Goal: Transaction & Acquisition: Purchase product/service

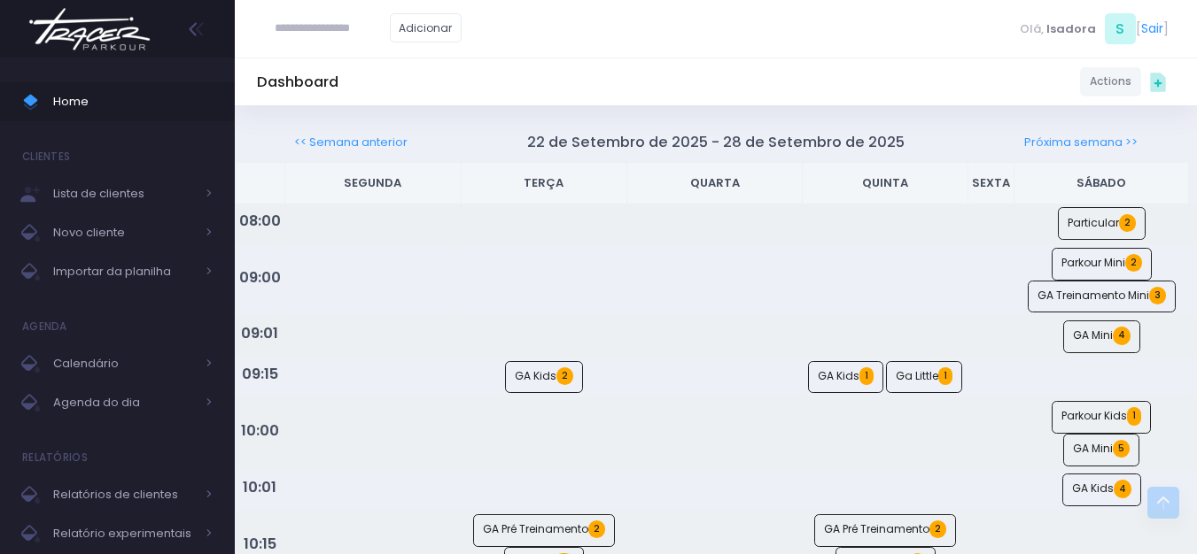
scroll to position [1151, 0]
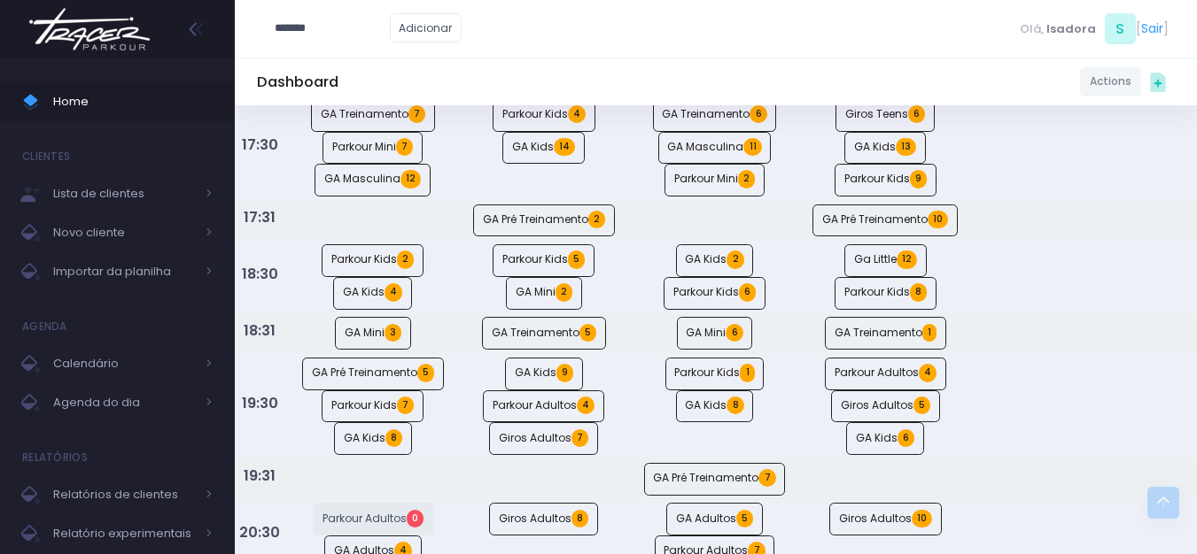
type input "********"
type input "**********"
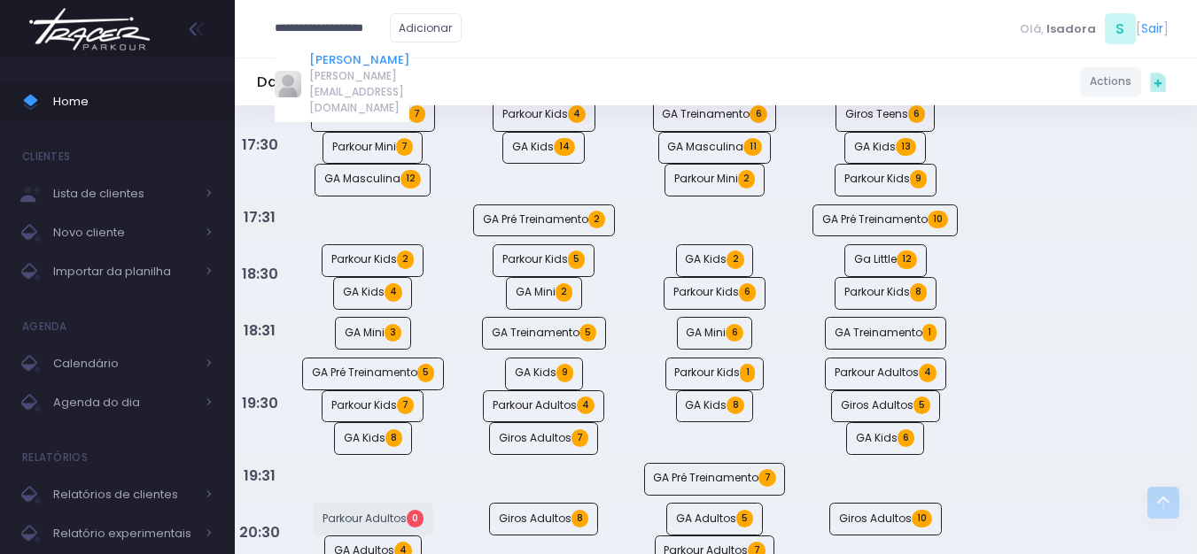
click at [326, 62] on link "Bernardo Andrade Oliveira" at bounding box center [359, 60] width 100 height 18
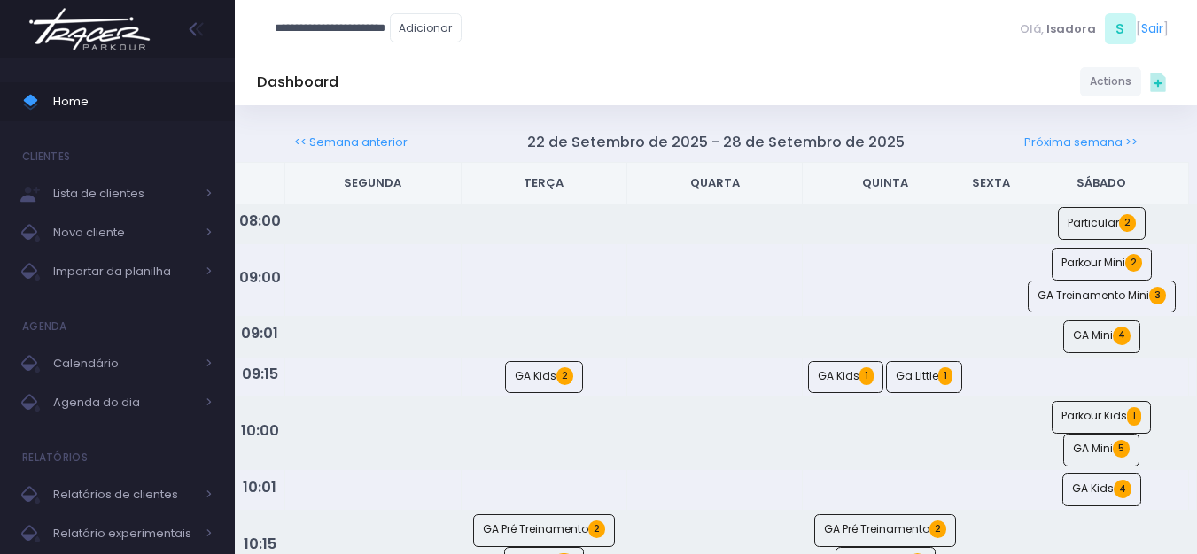
type input "**********"
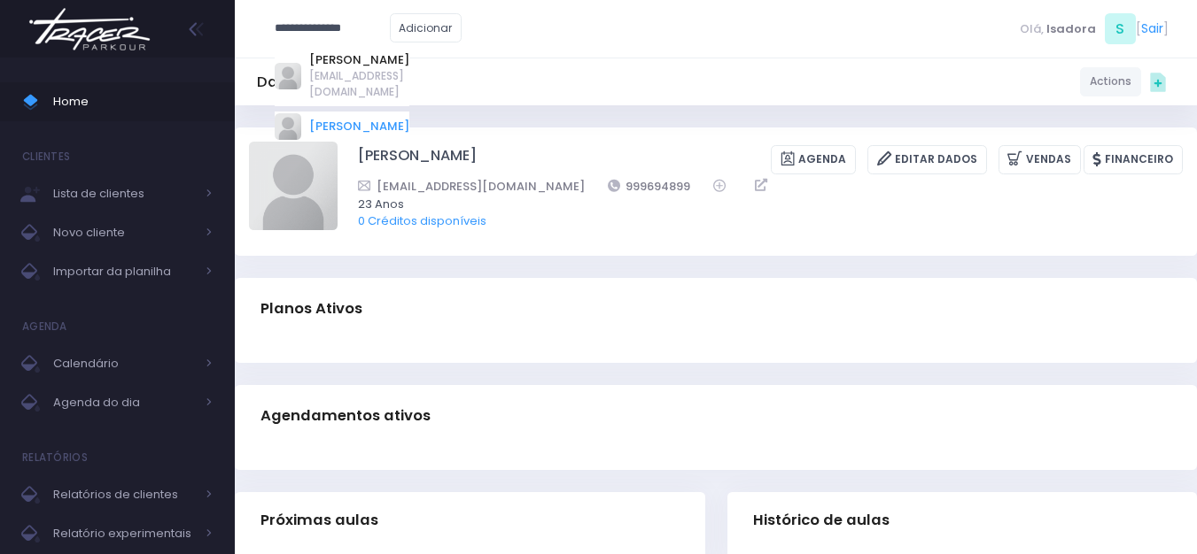
click at [380, 134] on link "[PERSON_NAME]" at bounding box center [359, 127] width 100 height 18
type input "**********"
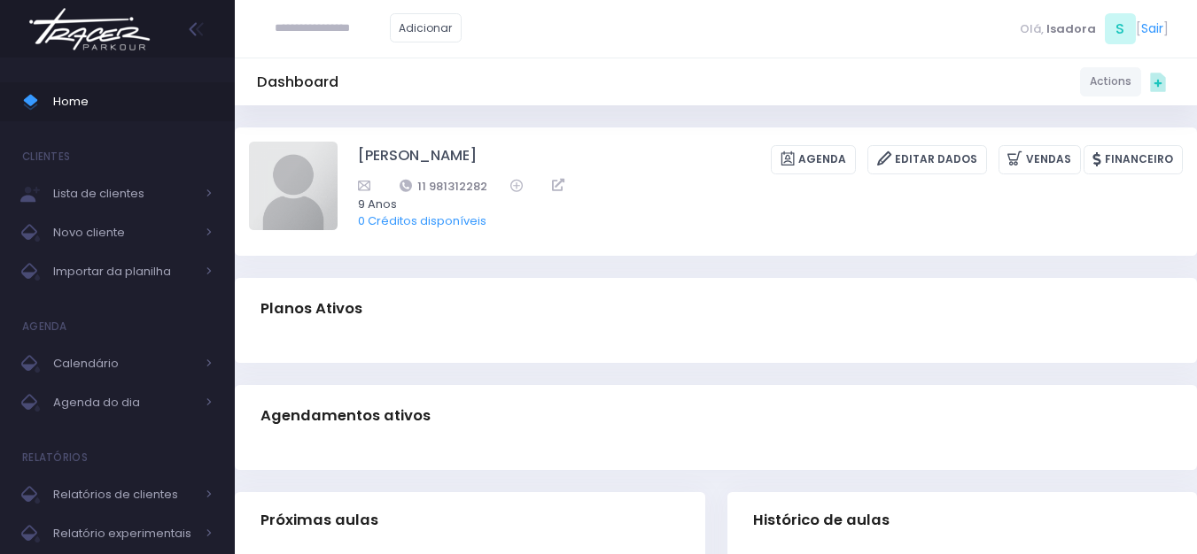
drag, startPoint x: 464, startPoint y: 181, endPoint x: 402, endPoint y: 231, distance: 79.9
click at [402, 231] on div "[PERSON_NAME] [GEOGRAPHIC_DATA] Editar Dados [GEOGRAPHIC_DATA] Financeiro 11 98…" at bounding box center [770, 191] width 825 height 99
drag, startPoint x: 491, startPoint y: 176, endPoint x: 415, endPoint y: 186, distance: 75.9
click at [415, 186] on div "11 981312282" at bounding box center [759, 186] width 802 height 19
copy link "11 981312282"
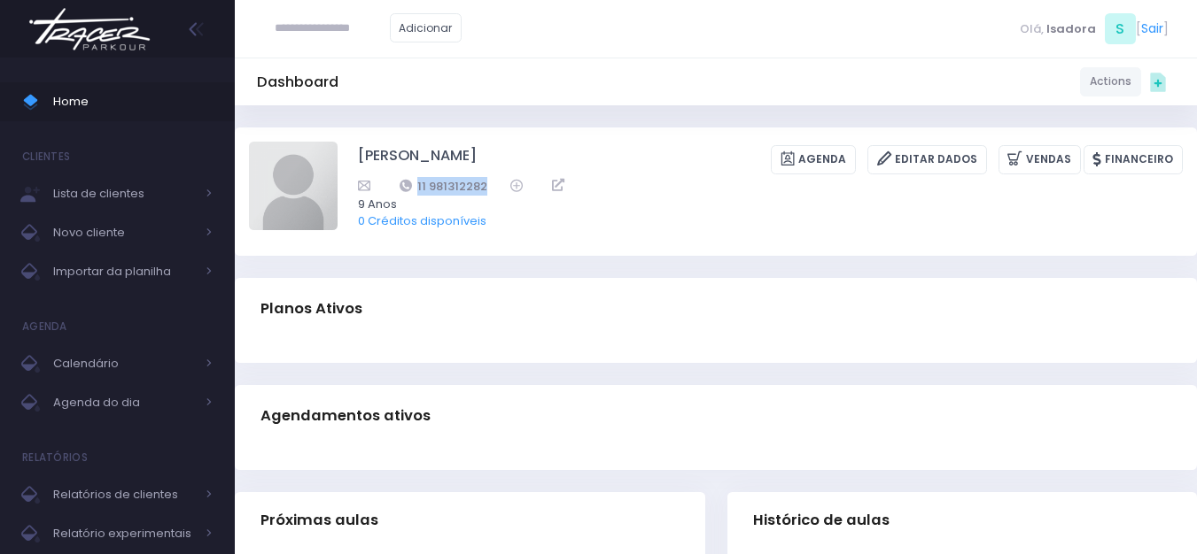
click at [75, 42] on img at bounding box center [89, 29] width 135 height 62
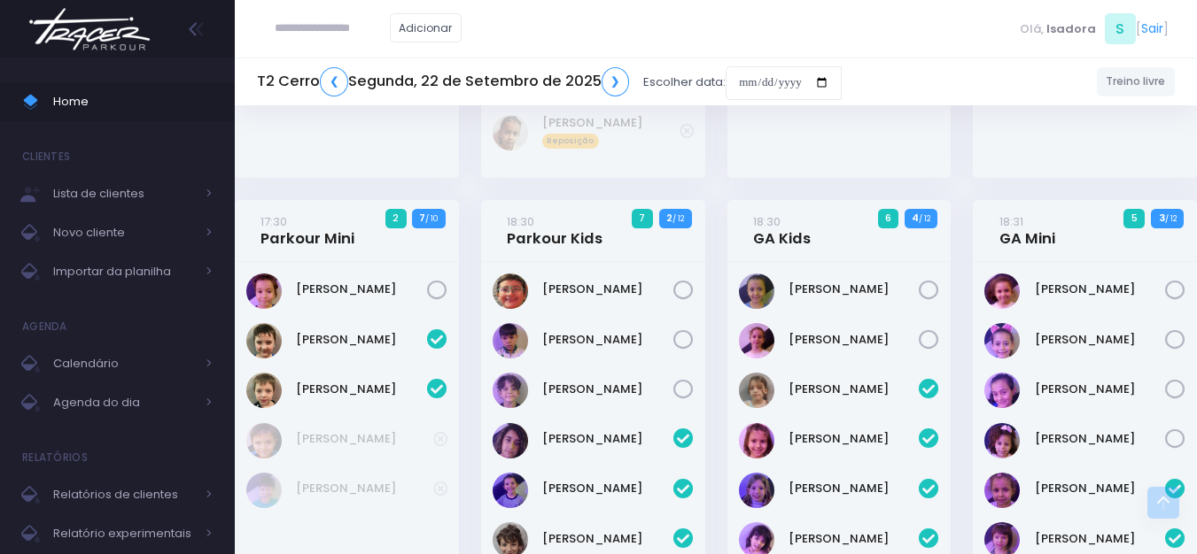
scroll to position [980, 0]
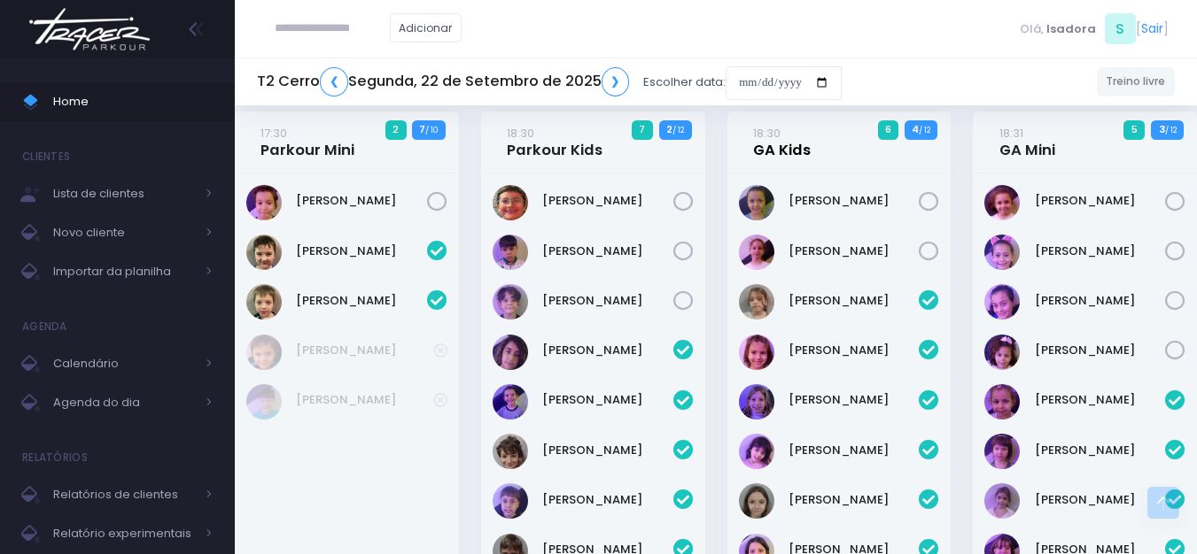
click at [784, 152] on link "18:30 GA Kids" at bounding box center [782, 141] width 58 height 35
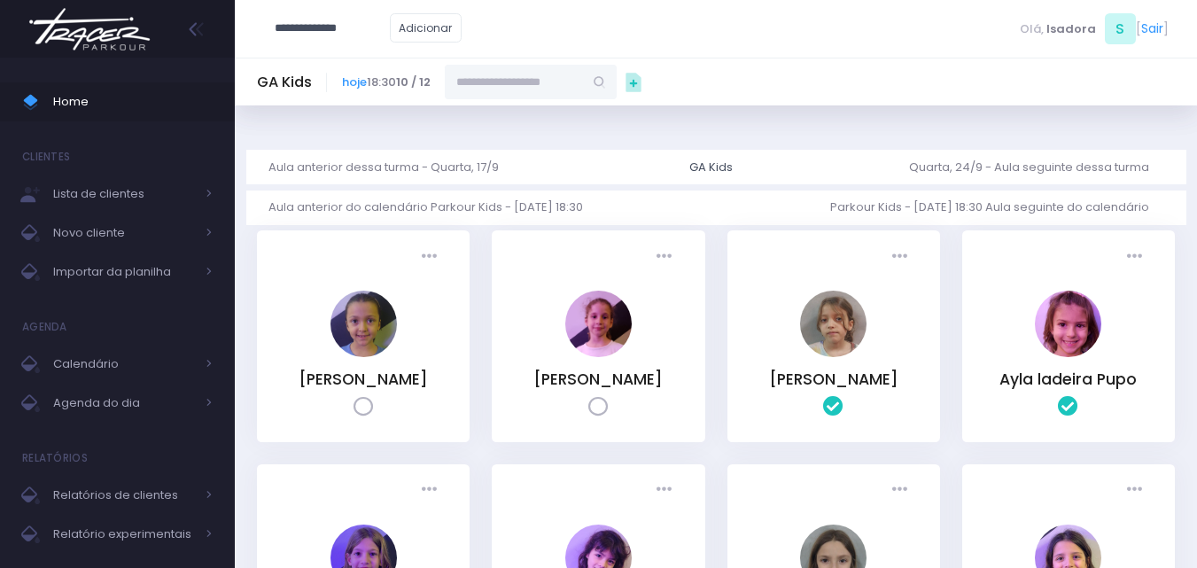
type input "**********"
click at [550, 88] on input "text" at bounding box center [514, 82] width 138 height 34
click at [556, 108] on link "[PERSON_NAME]" at bounding box center [531, 114] width 103 height 18
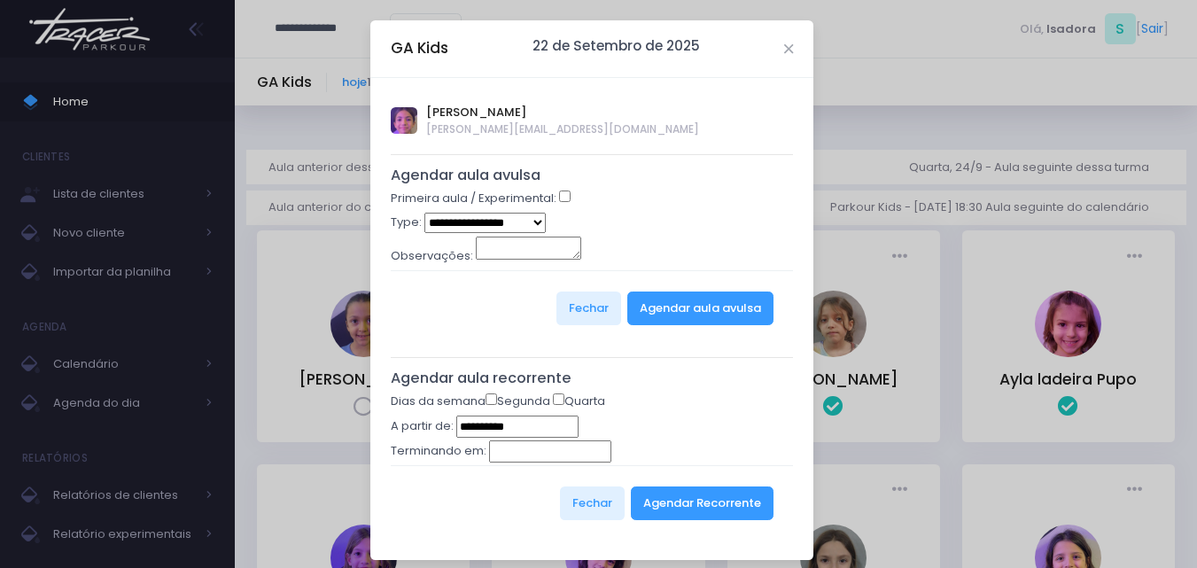
type input "**********"
click at [526, 222] on select "**********" at bounding box center [484, 223] width 121 height 20
select select "*"
click at [424, 213] on select "**********" at bounding box center [484, 223] width 121 height 20
click at [654, 306] on button "Agendar aula avulsa" at bounding box center [700, 308] width 146 height 34
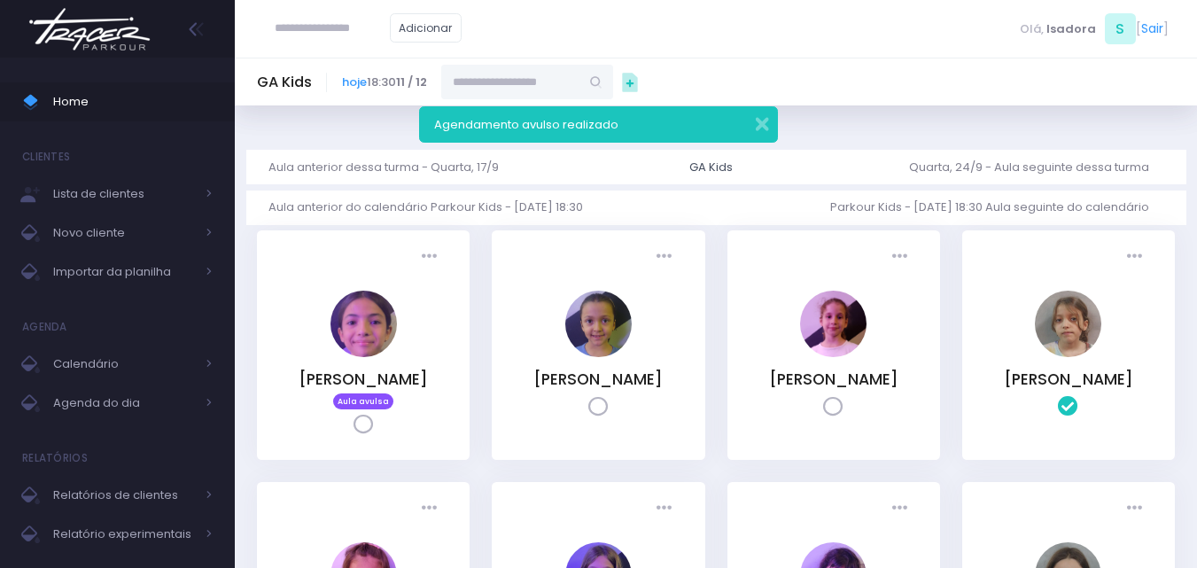
click at [105, 35] on img at bounding box center [89, 29] width 135 height 62
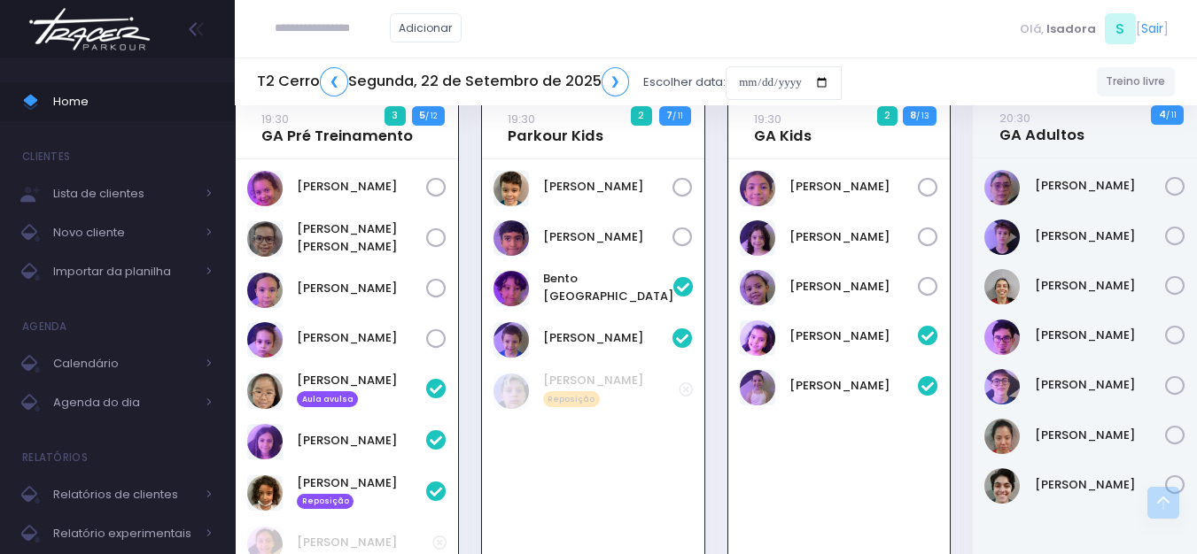
scroll to position [1661, 0]
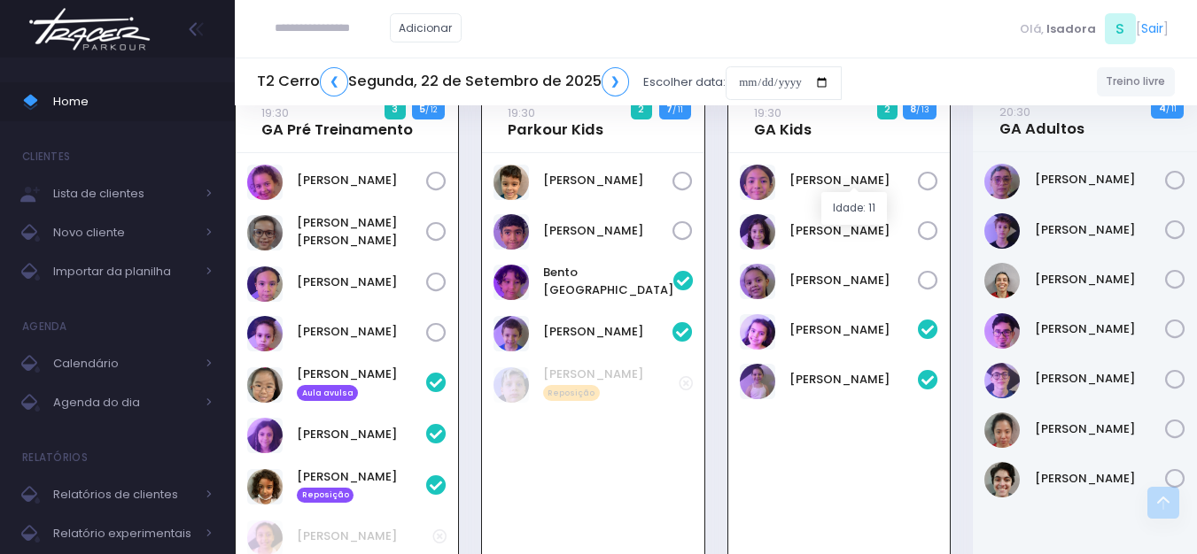
drag, startPoint x: 802, startPoint y: 176, endPoint x: 747, endPoint y: 131, distance: 71.8
click at [747, 131] on div "19:30 GA Kids 2 8 / 13" at bounding box center [839, 122] width 222 height 62
click at [772, 129] on link "19:30 GA Kids" at bounding box center [783, 121] width 58 height 35
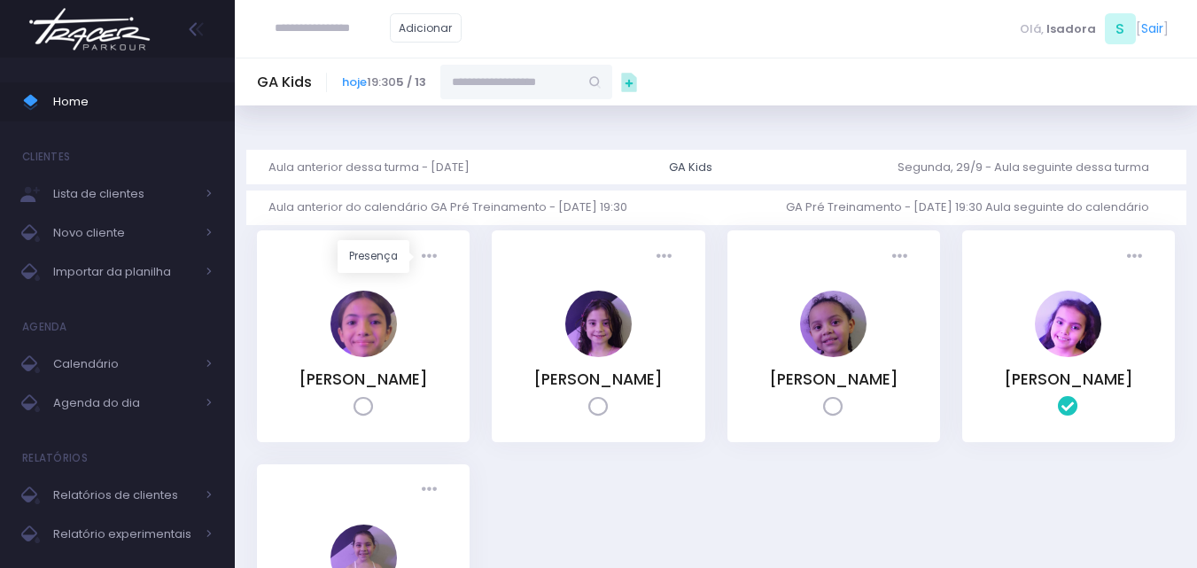
click at [425, 238] on div "Presença: [GEOGRAPHIC_DATA] Presente [GEOGRAPHIC_DATA] Cancelado BD" at bounding box center [363, 336] width 213 height 212
click at [424, 259] on icon at bounding box center [429, 256] width 15 height 15
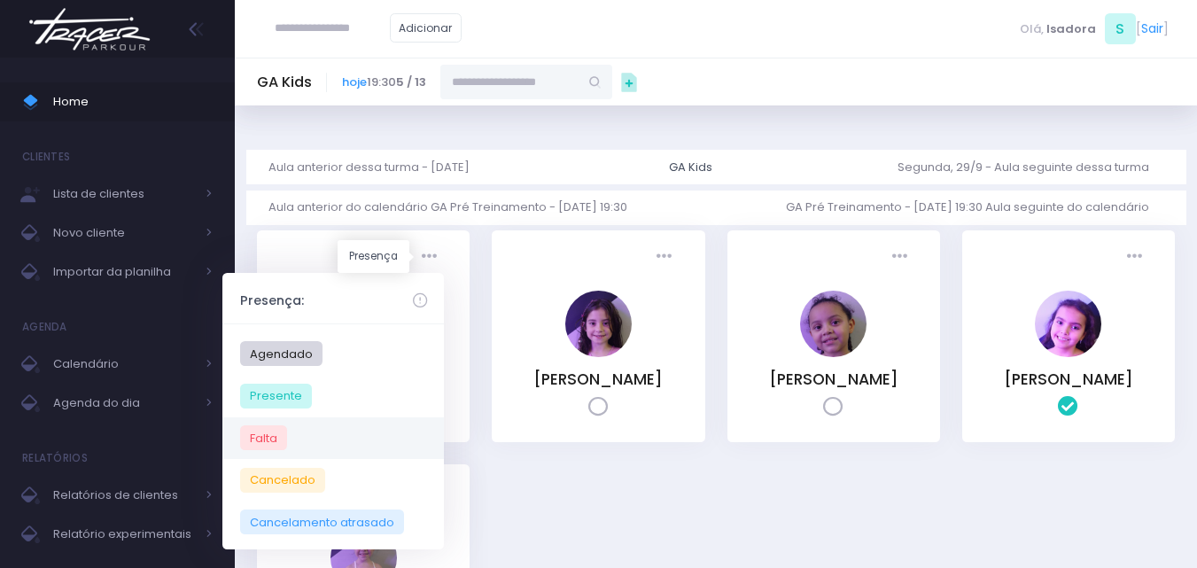
click at [272, 432] on span "Falta" at bounding box center [263, 437] width 47 height 25
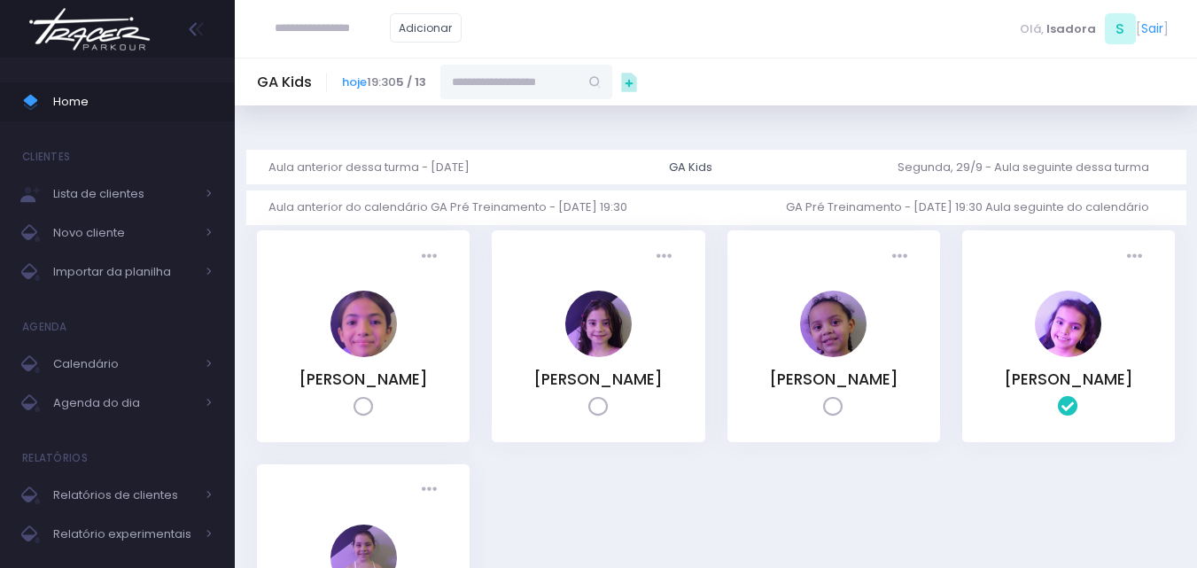
click at [94, 25] on img at bounding box center [89, 29] width 135 height 62
click at [431, 257] on icon at bounding box center [429, 256] width 15 height 15
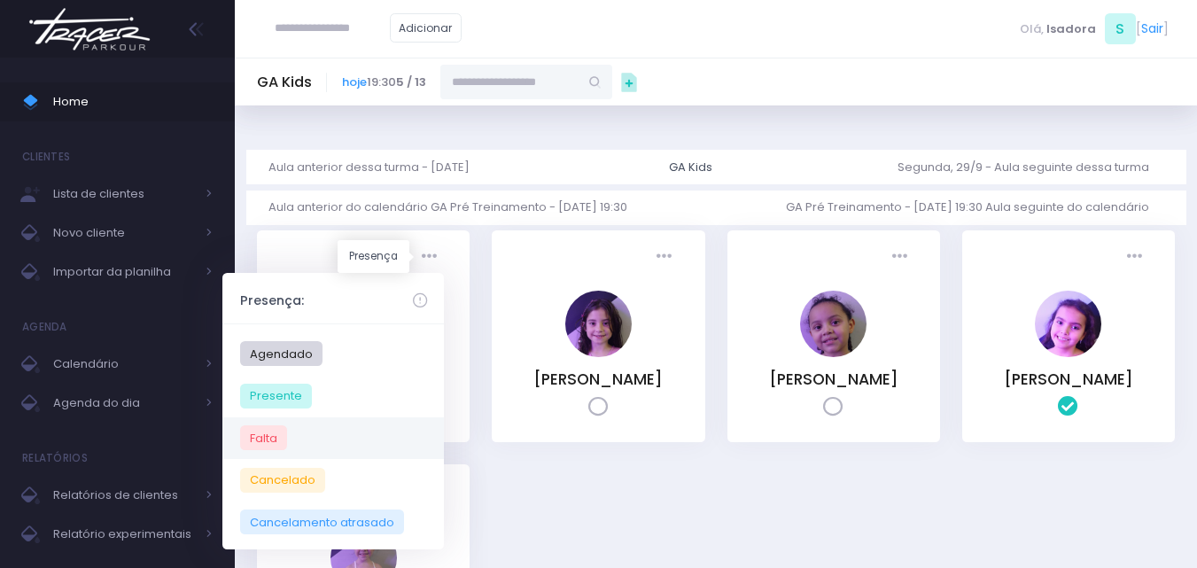
click at [279, 440] on span "Falta" at bounding box center [263, 437] width 47 height 25
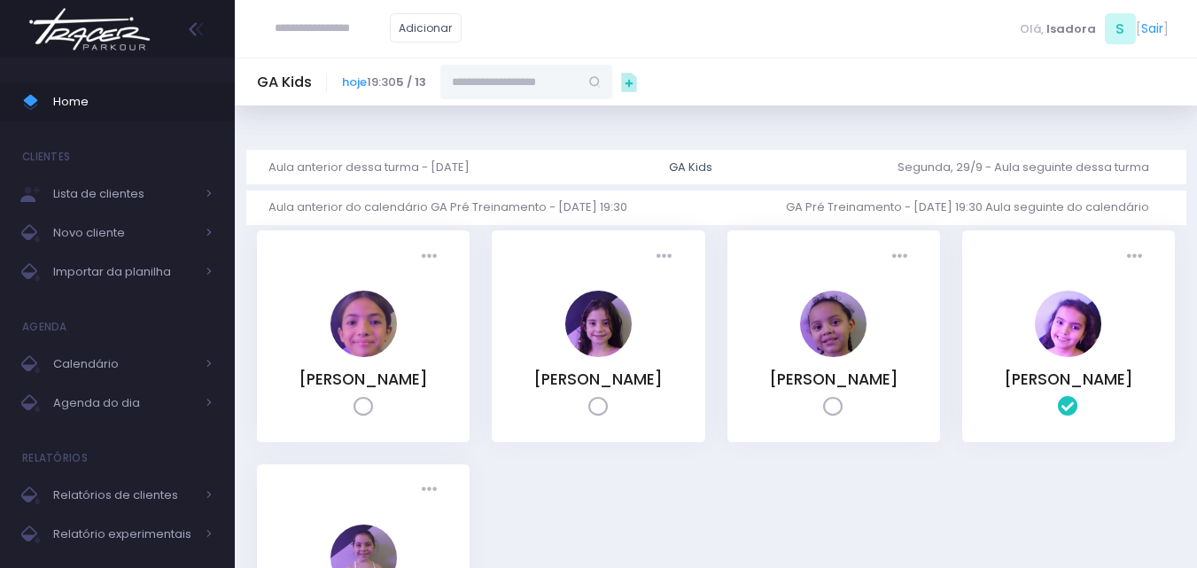
click at [279, 440] on div "Presença: Agendado Presente Falta Cancelado BD" at bounding box center [363, 336] width 213 height 212
click at [366, 407] on icon at bounding box center [363, 407] width 20 height 20
click at [366, 407] on span at bounding box center [363, 409] width 20 height 17
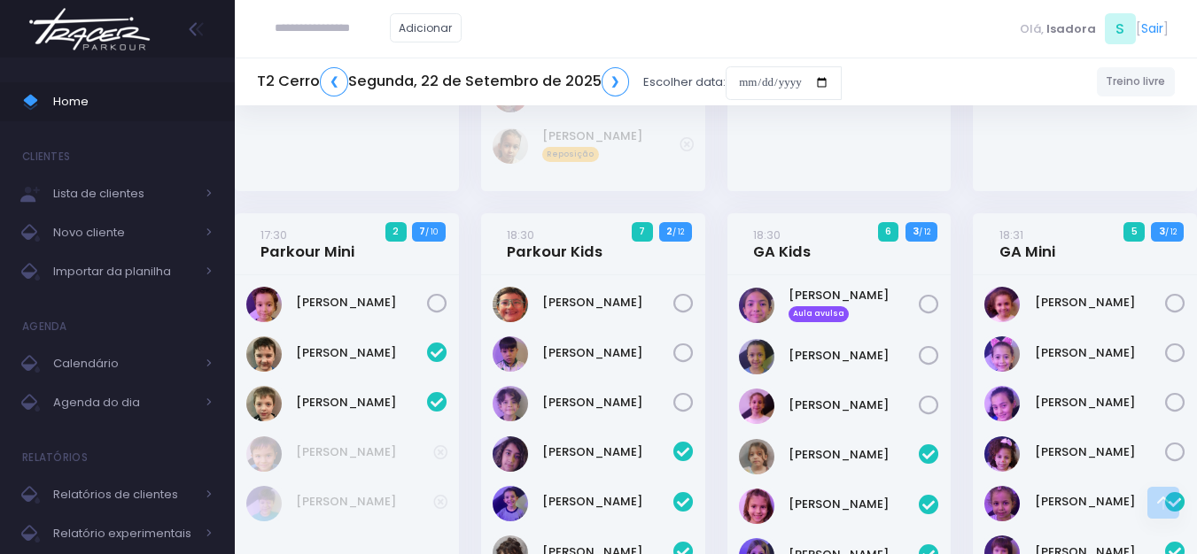
scroll to position [864, 0]
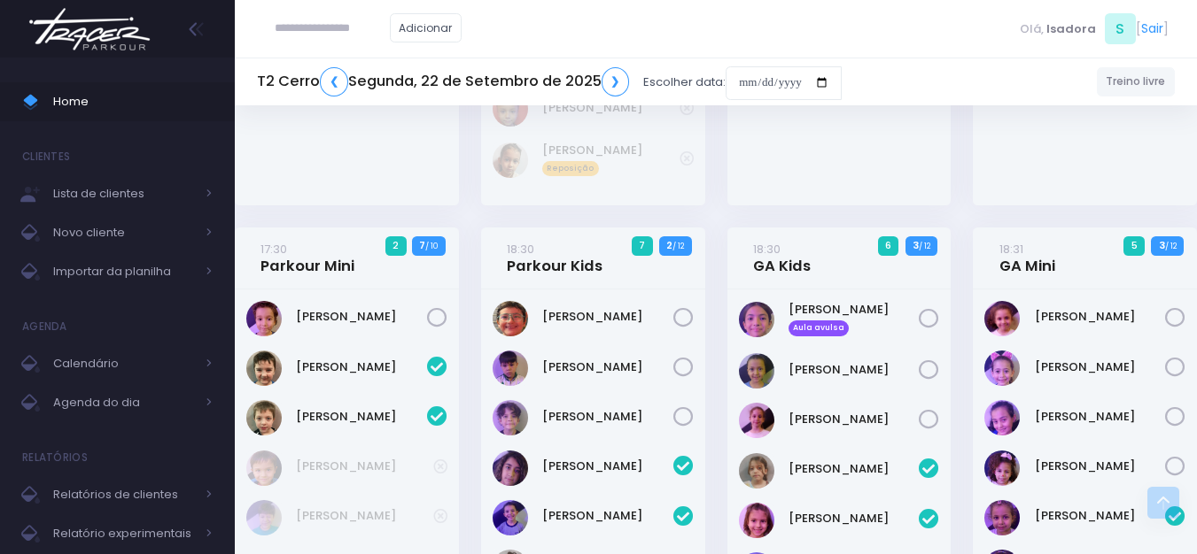
click at [927, 321] on icon at bounding box center [928, 319] width 20 height 20
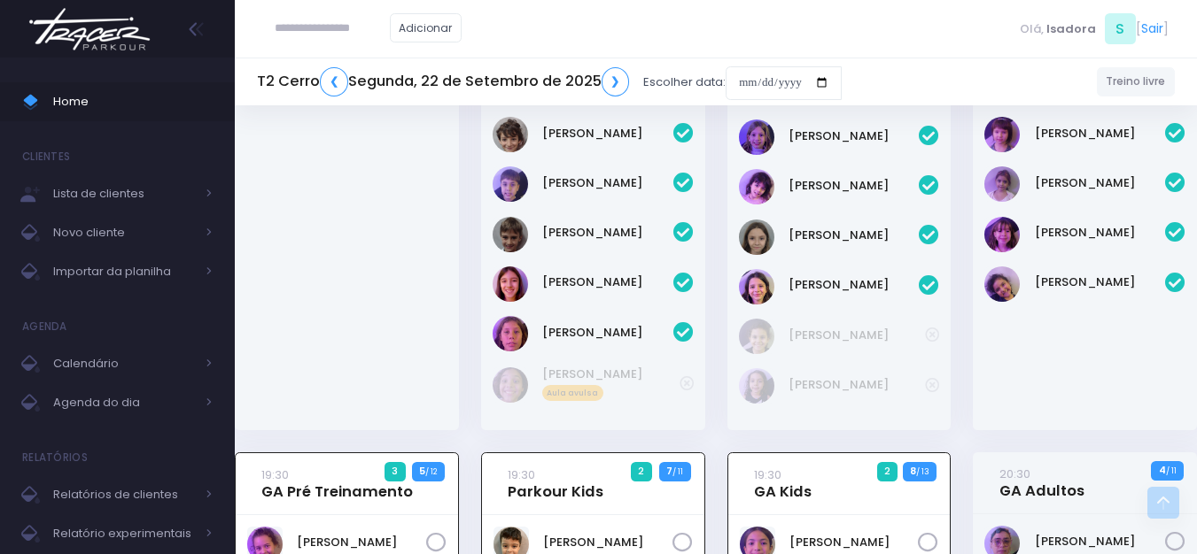
scroll to position [1307, 0]
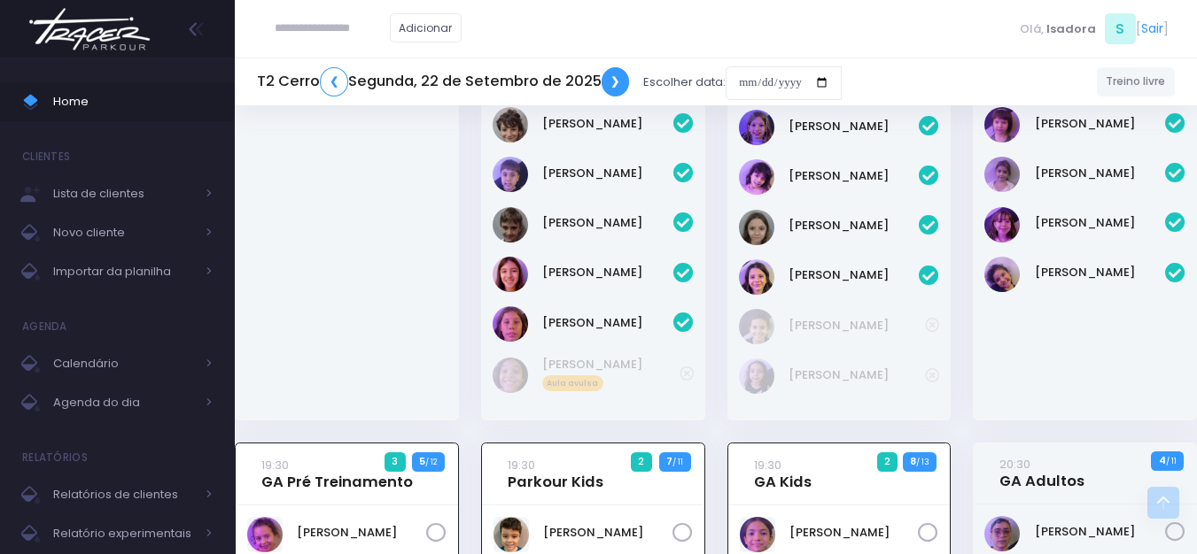
click at [614, 91] on link "❯" at bounding box center [615, 81] width 28 height 29
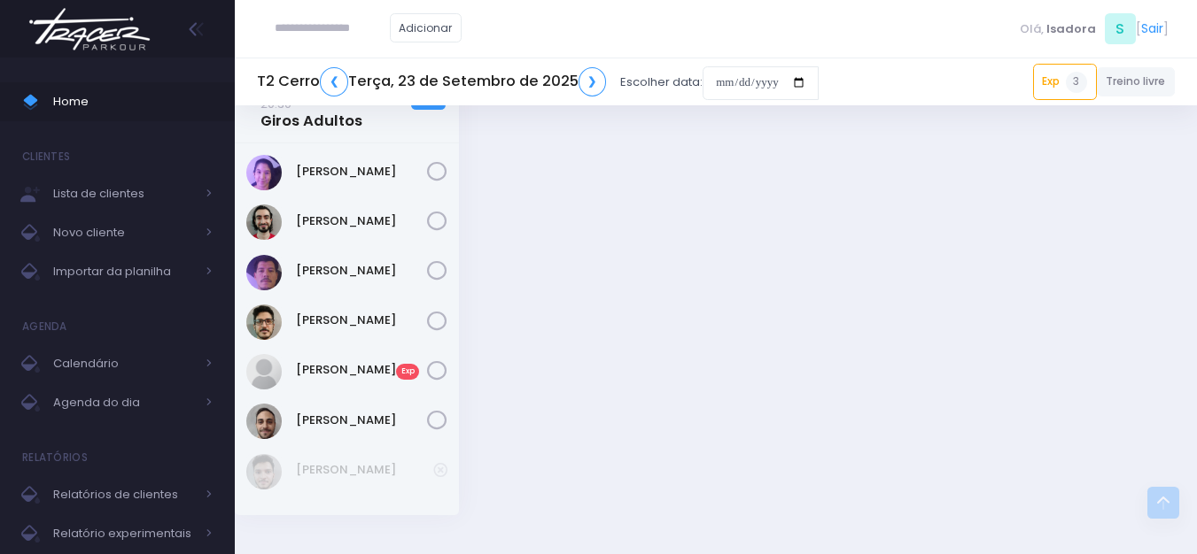
scroll to position [2901, 0]
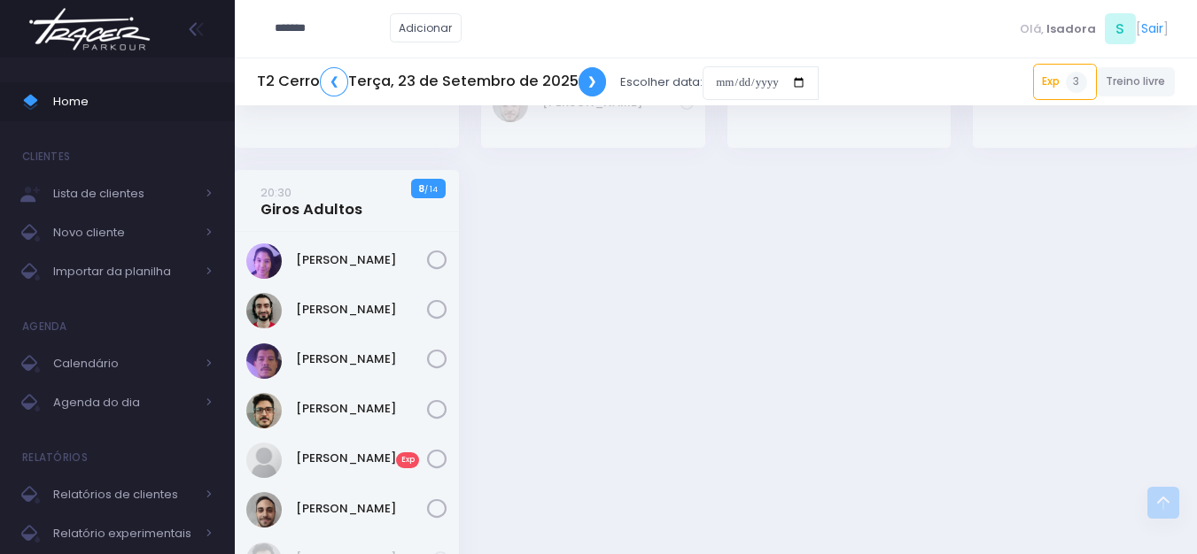
type input "*******"
click at [589, 86] on link "❯" at bounding box center [592, 81] width 28 height 29
type input "**********"
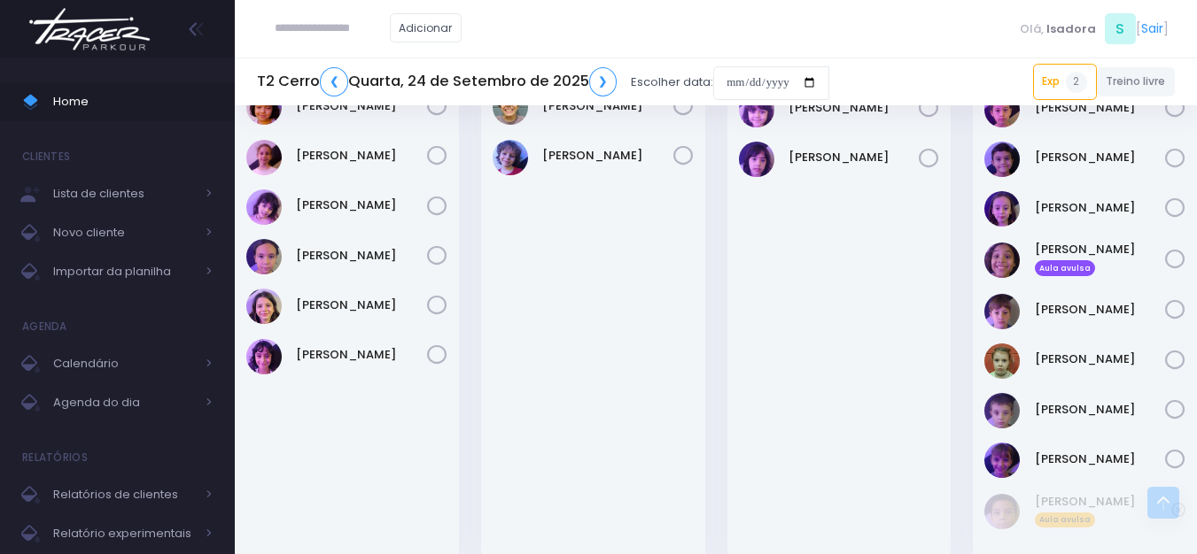
scroll to position [1548, 0]
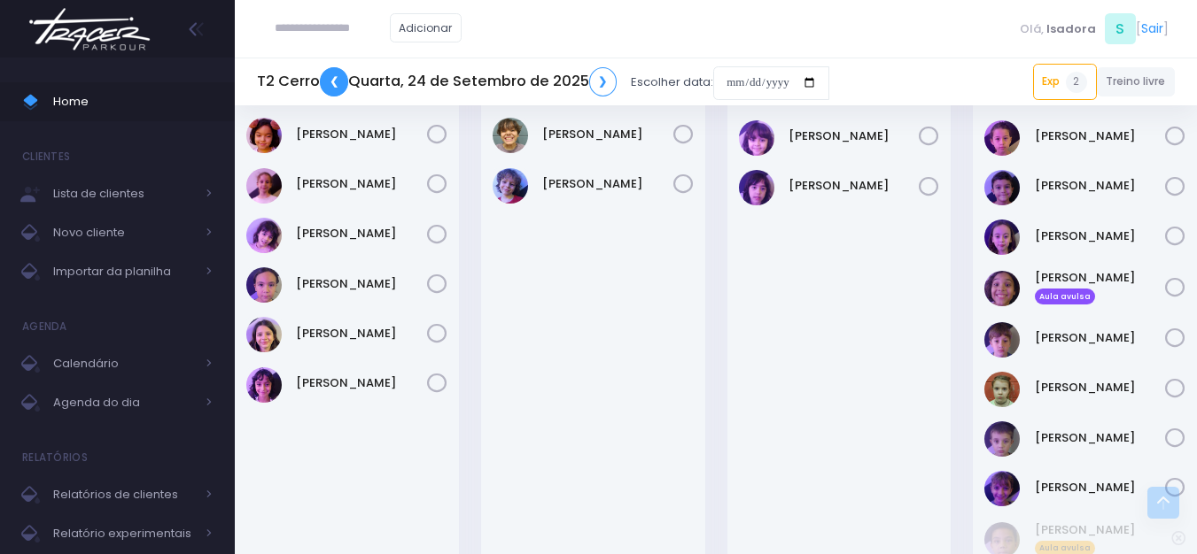
click at [330, 82] on link "❮" at bounding box center [334, 81] width 28 height 29
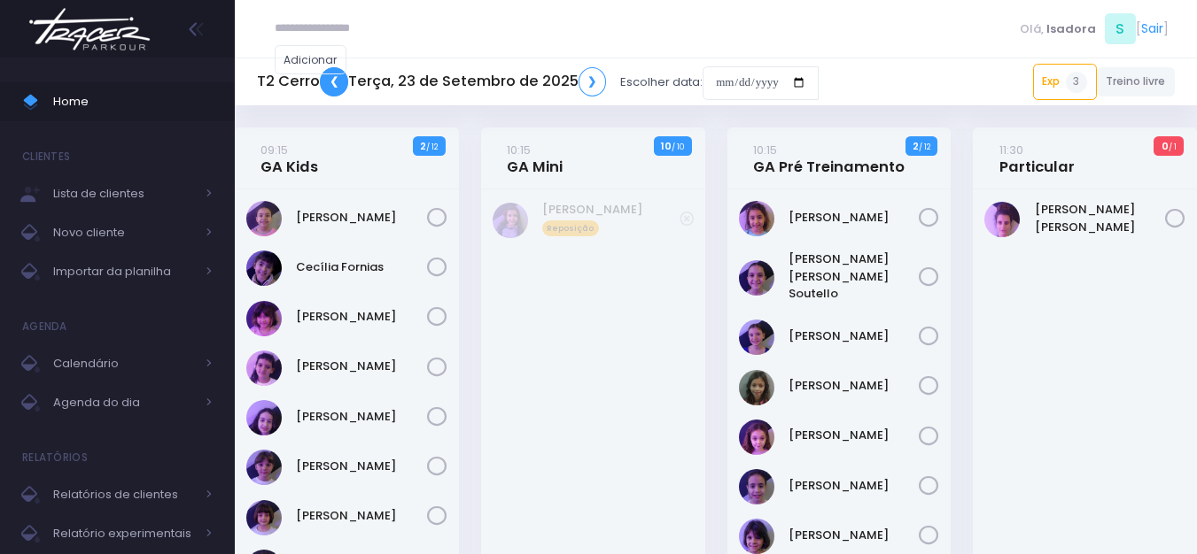
click at [334, 81] on link "❮" at bounding box center [334, 81] width 28 height 29
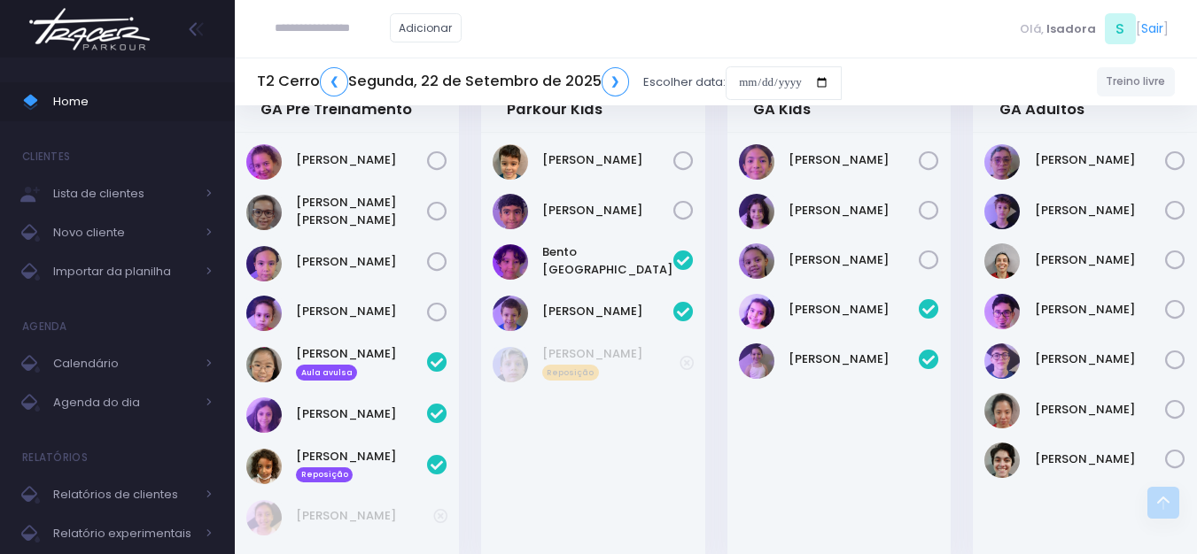
scroll to position [1601, 0]
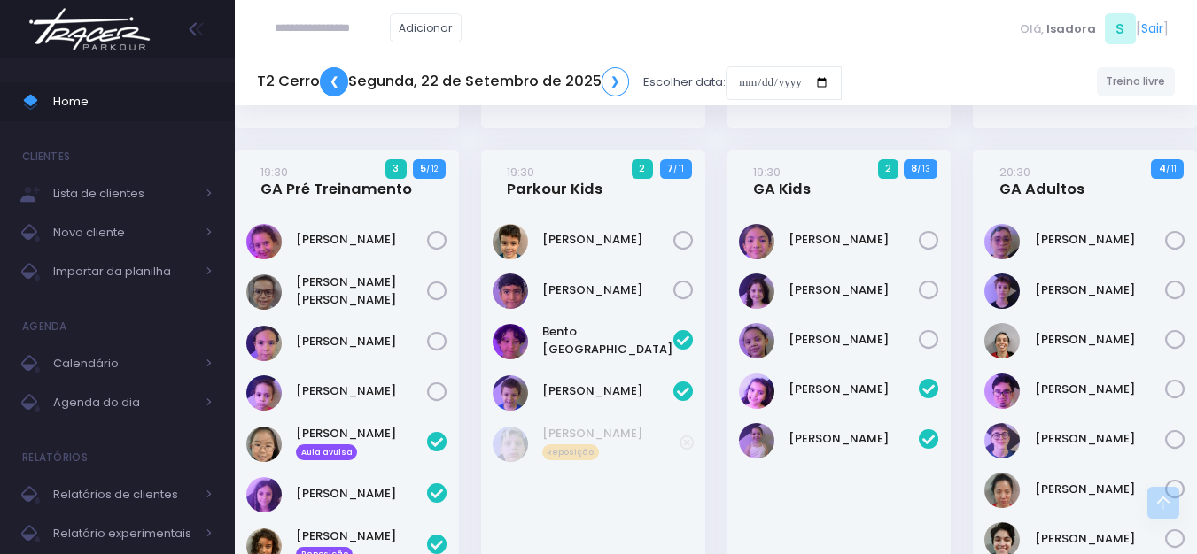
click at [341, 75] on link "❮" at bounding box center [334, 81] width 28 height 29
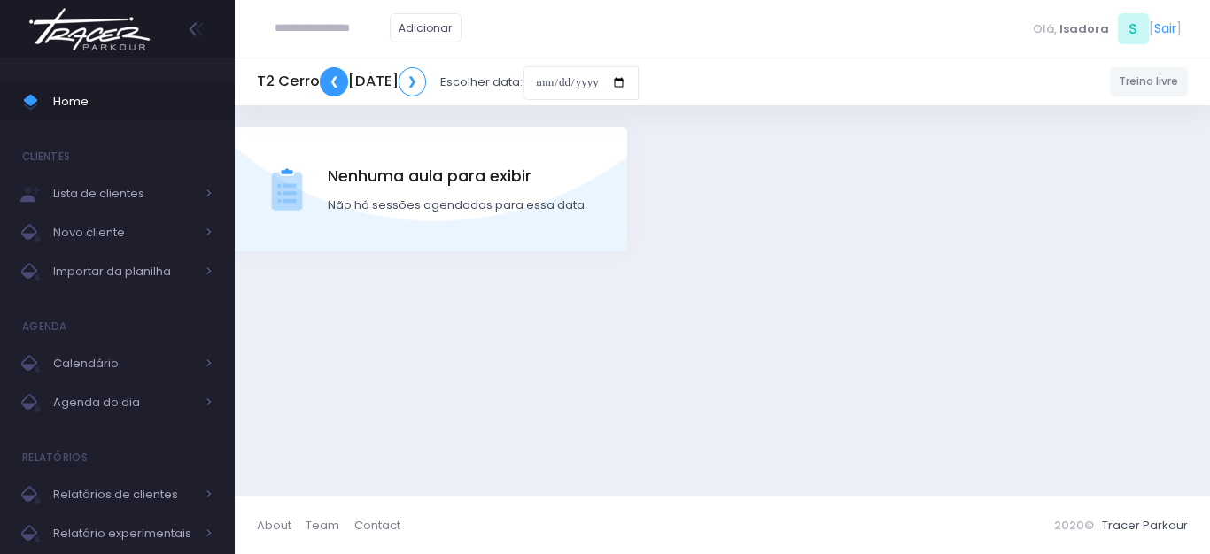
click at [334, 83] on link "❮" at bounding box center [334, 81] width 28 height 29
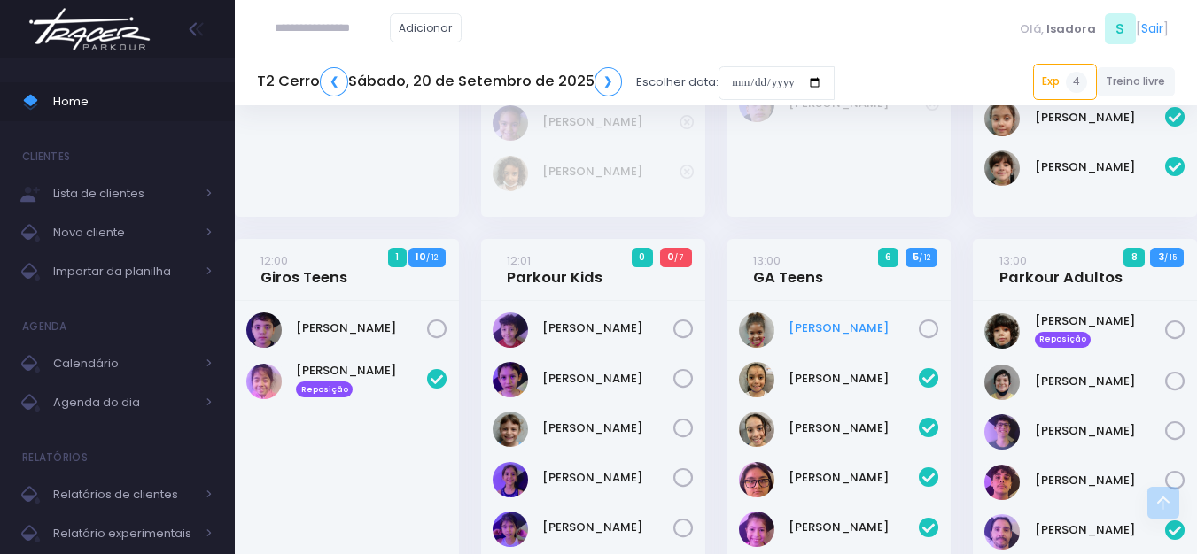
scroll to position [2014, 0]
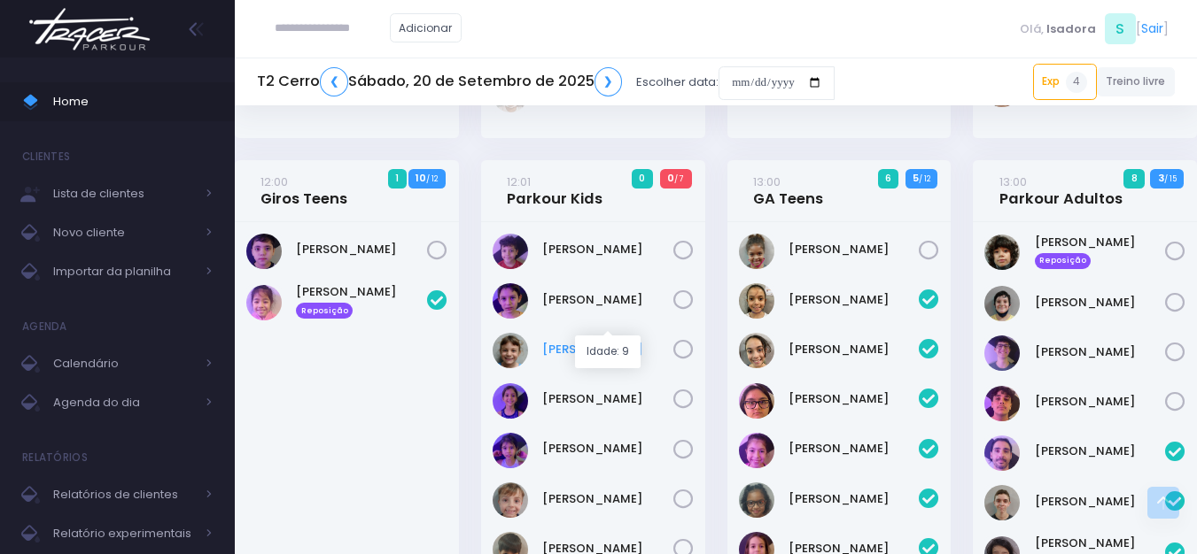
click at [592, 341] on link "Leticia De Camargo" at bounding box center [607, 350] width 131 height 18
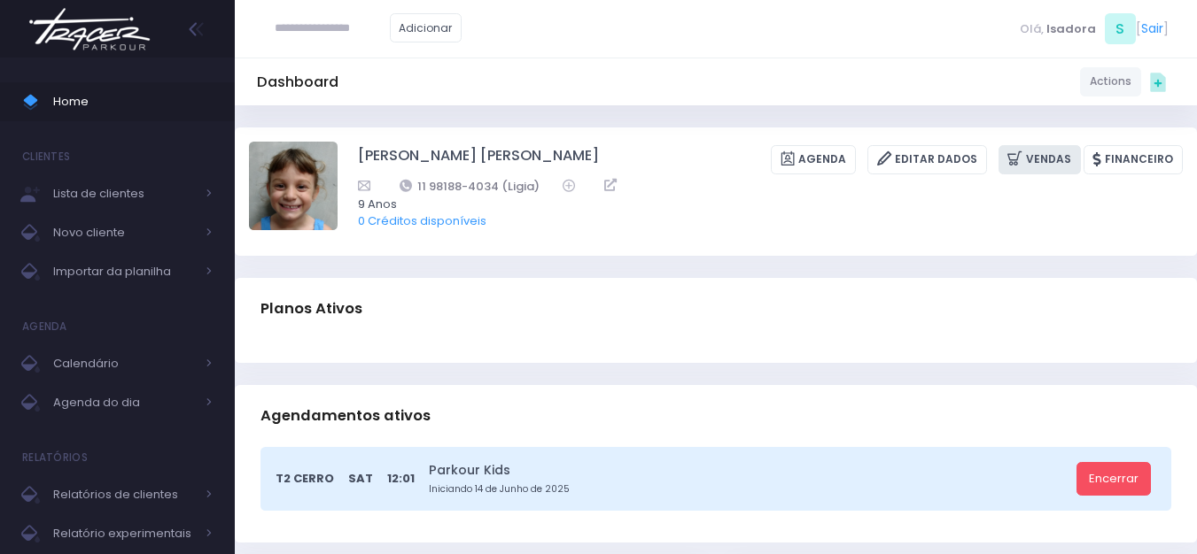
click at [1037, 159] on link "Vendas" at bounding box center [1039, 159] width 82 height 29
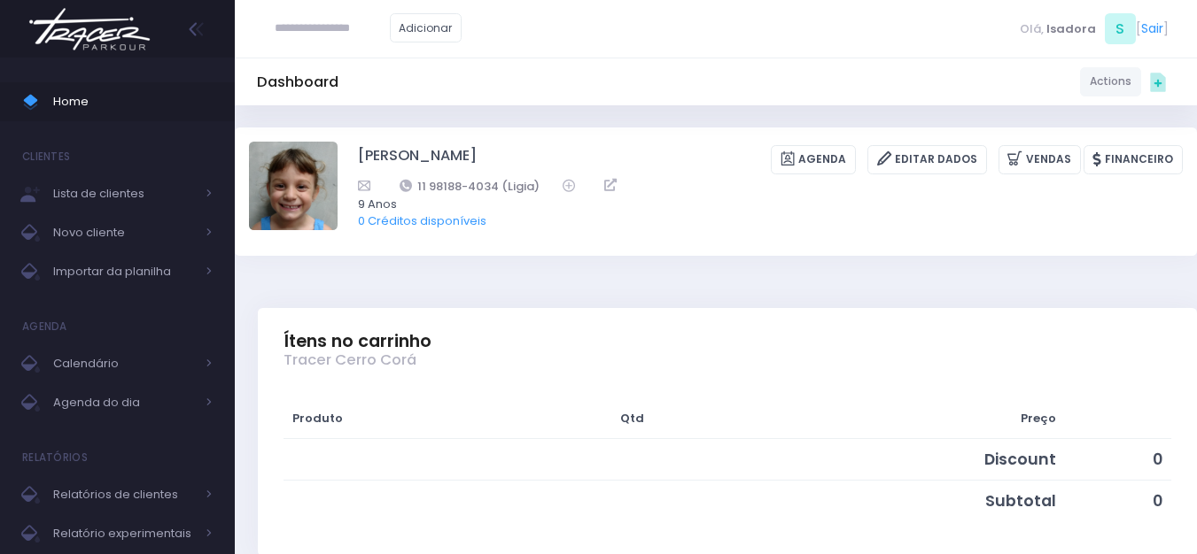
scroll to position [177, 0]
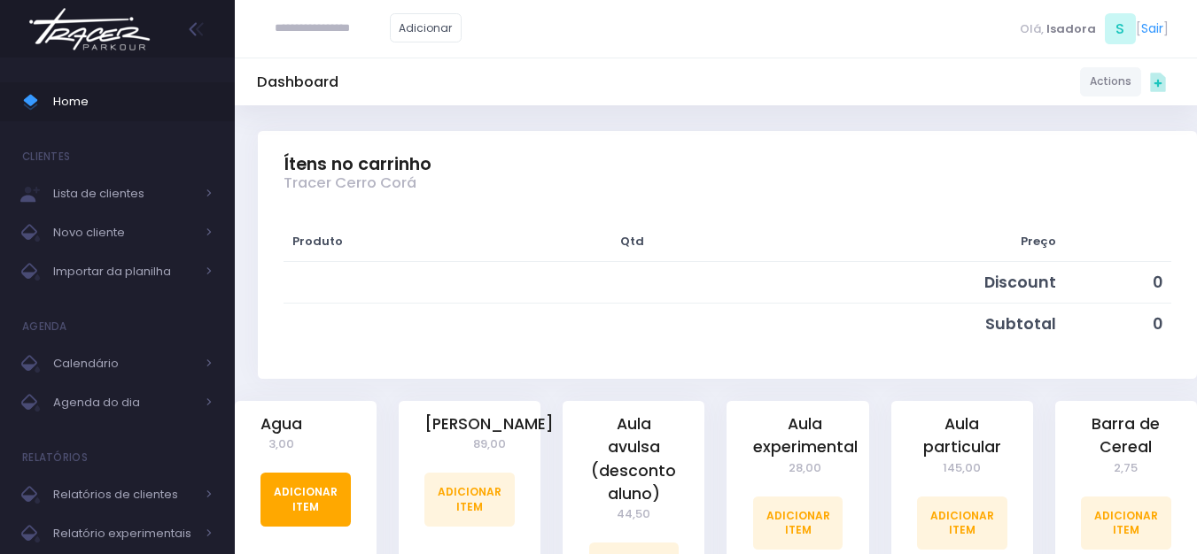
click at [345, 501] on link "Adicionar Item" at bounding box center [305, 499] width 90 height 53
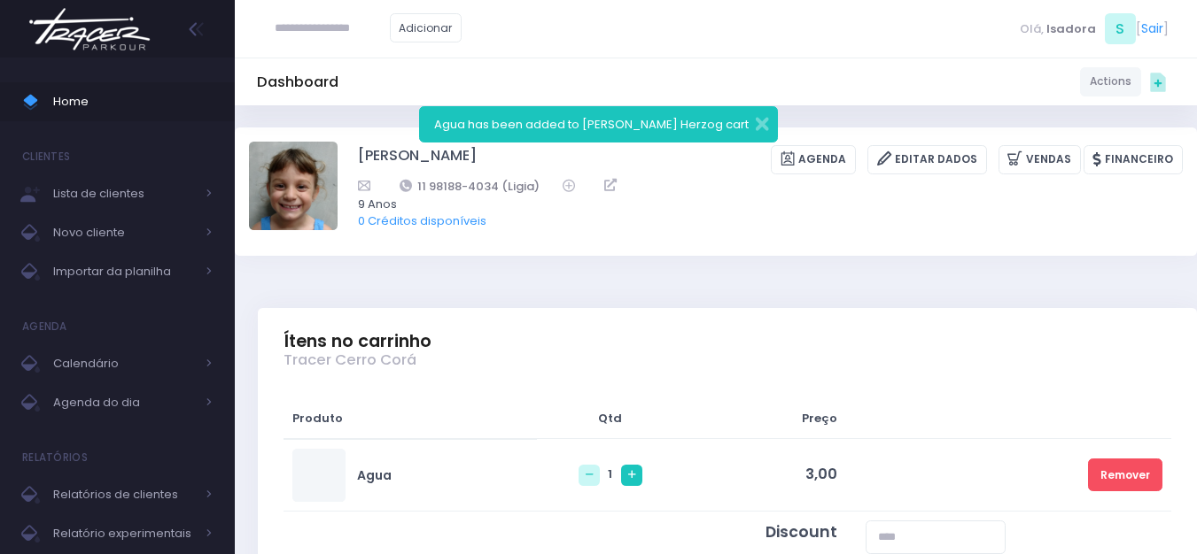
click at [625, 476] on link at bounding box center [631, 475] width 21 height 21
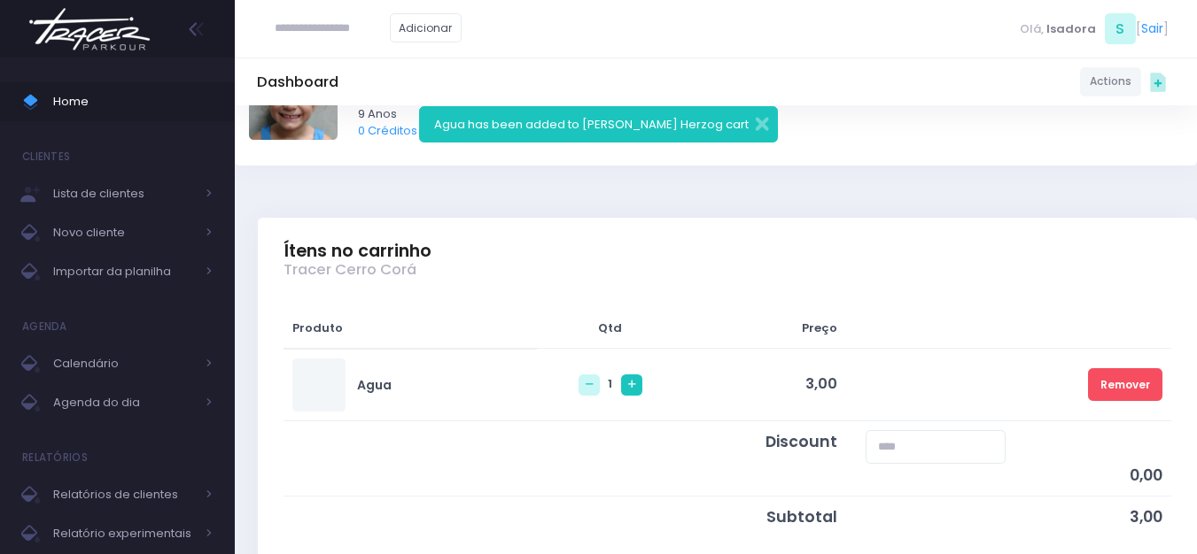
scroll to position [177, 0]
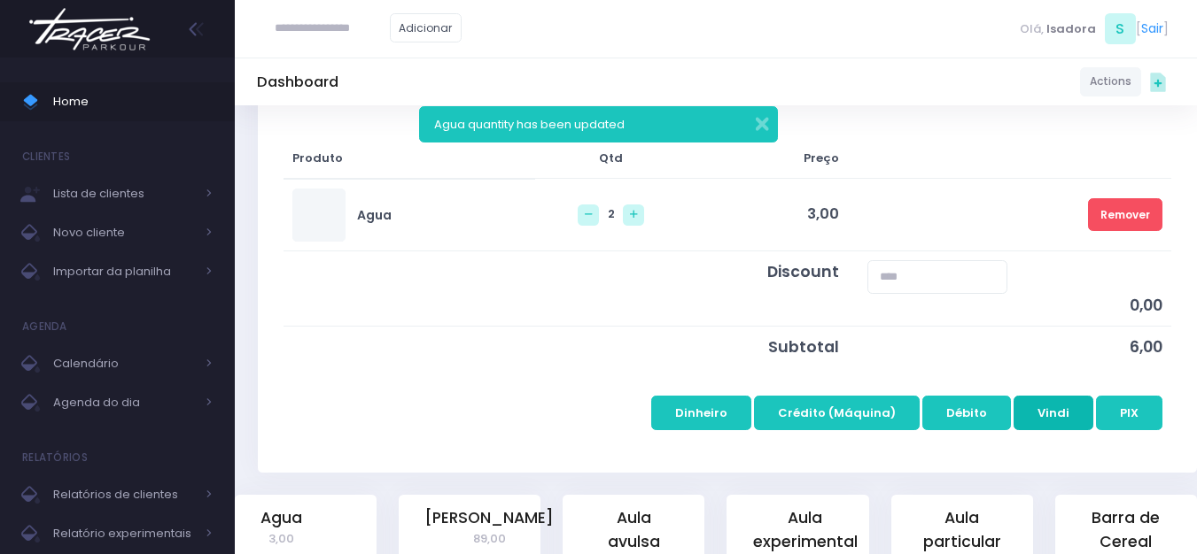
scroll to position [266, 0]
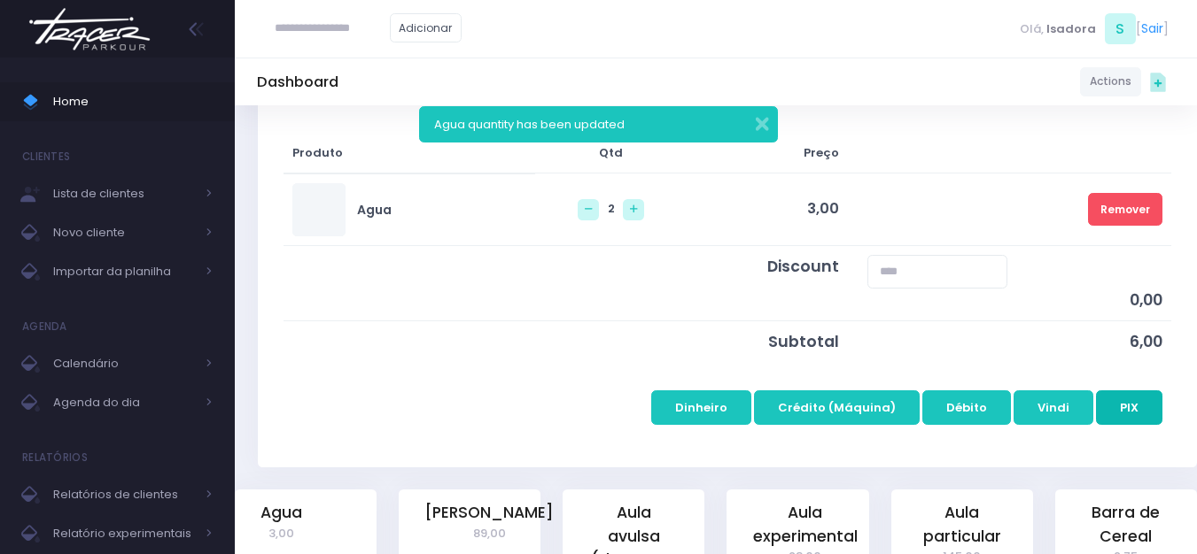
click at [1117, 404] on button "PIX" at bounding box center [1129, 408] width 66 height 34
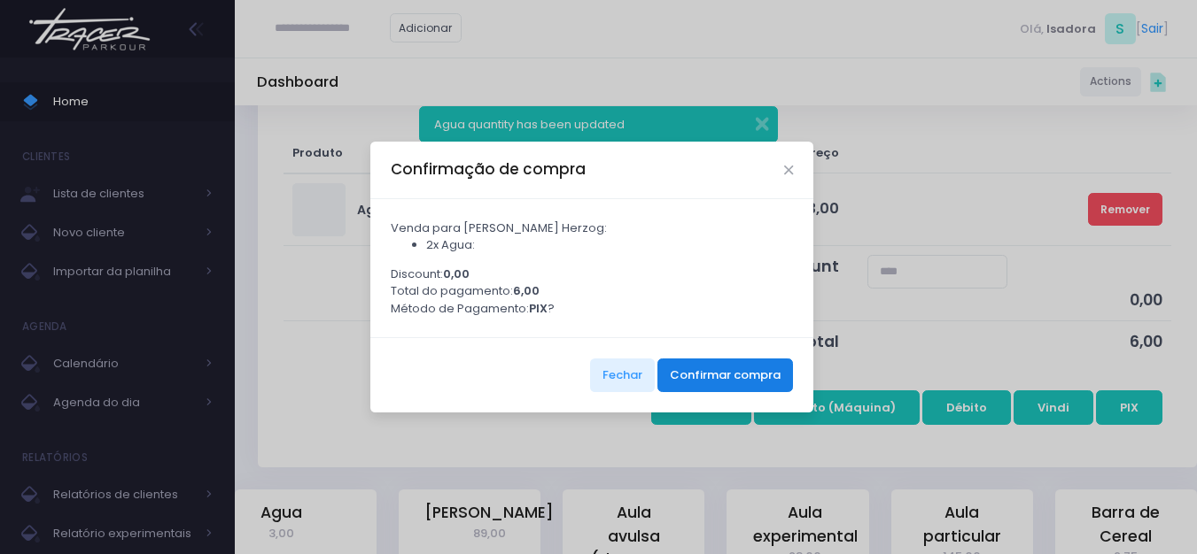
click at [743, 386] on button "Confirmar compra" at bounding box center [725, 376] width 136 height 34
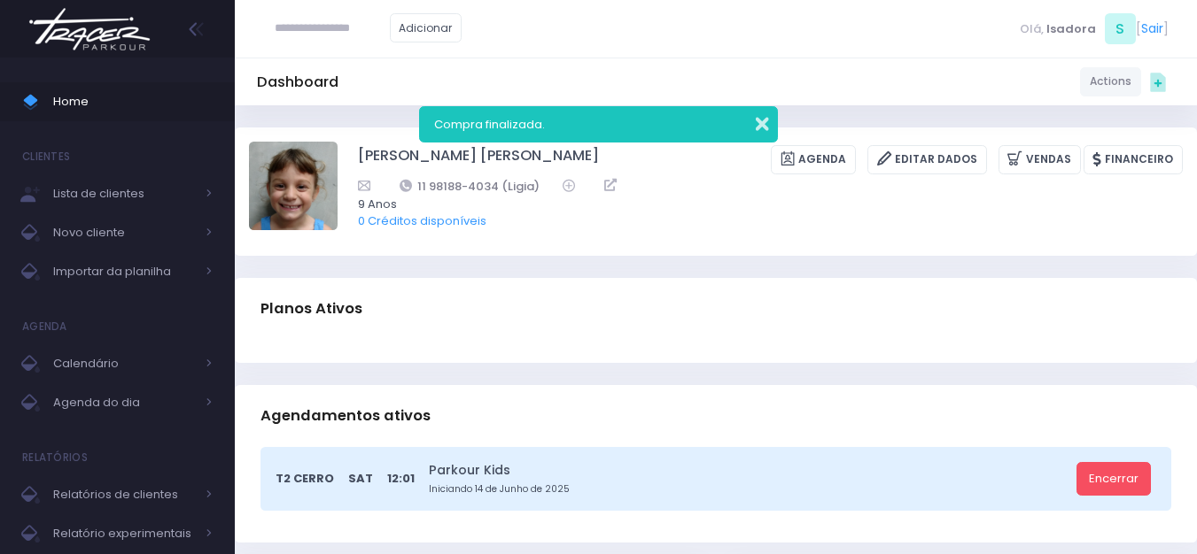
click at [755, 123] on button "button" at bounding box center [749, 122] width 35 height 20
